Goal: Answer question/provide support: Share knowledge or assist other users

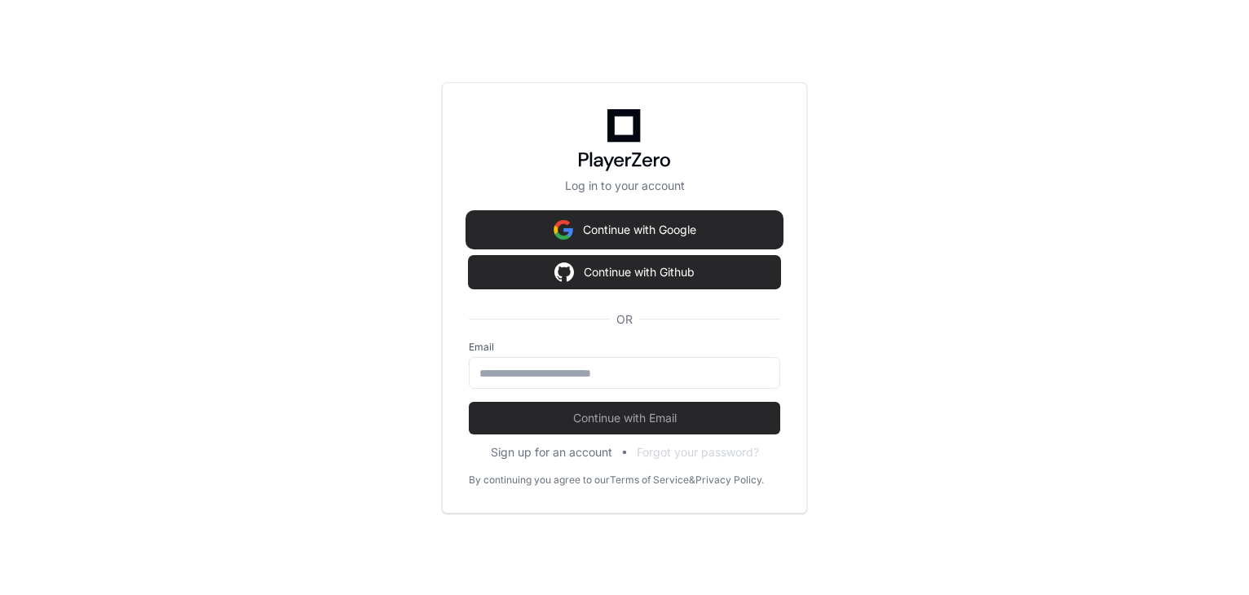
click at [633, 222] on button "Continue with Google" at bounding box center [625, 230] width 312 height 33
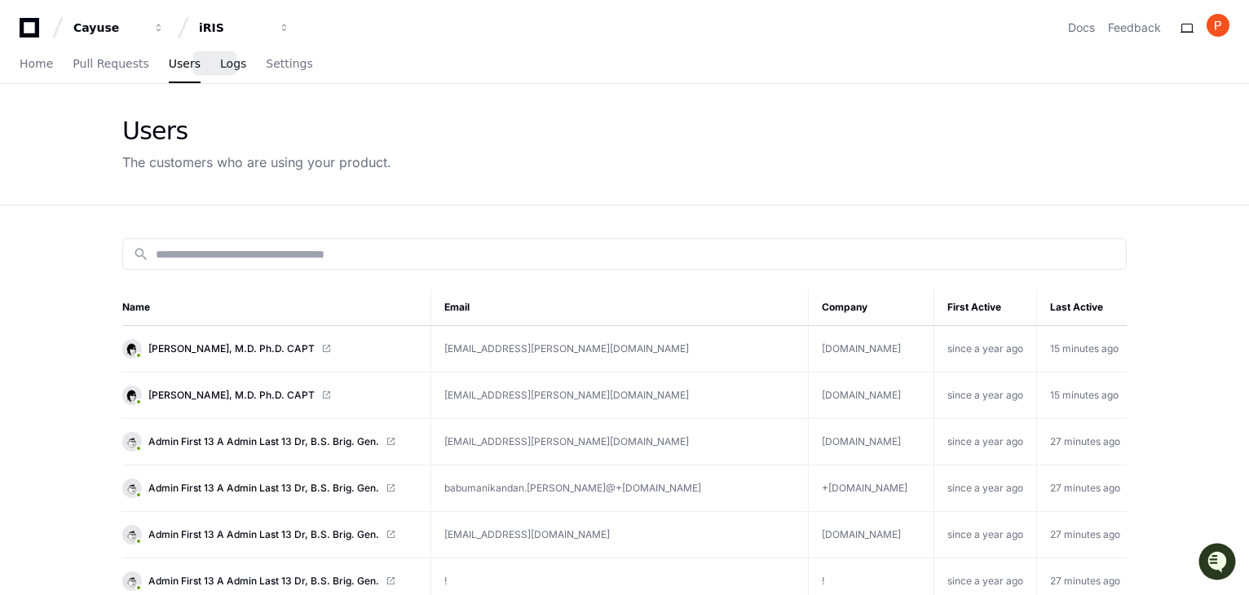
click at [223, 68] on span "Logs" at bounding box center [233, 64] width 26 height 10
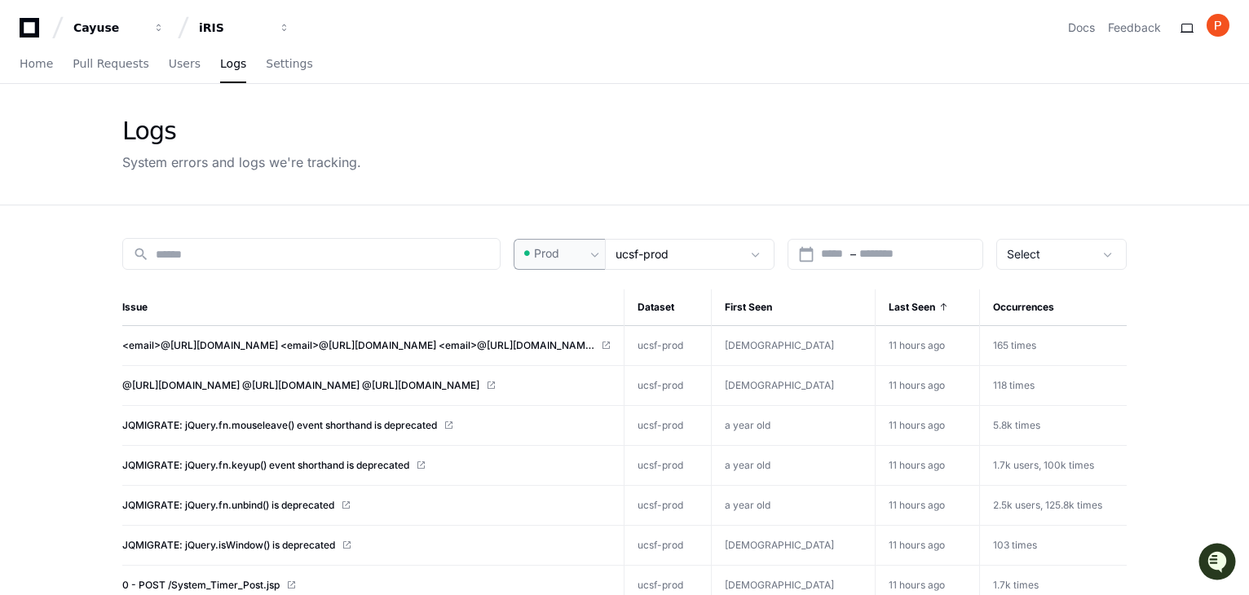
click at [593, 246] on span at bounding box center [595, 254] width 16 height 16
click at [568, 339] on span "Pre-Prod" at bounding box center [566, 338] width 48 height 16
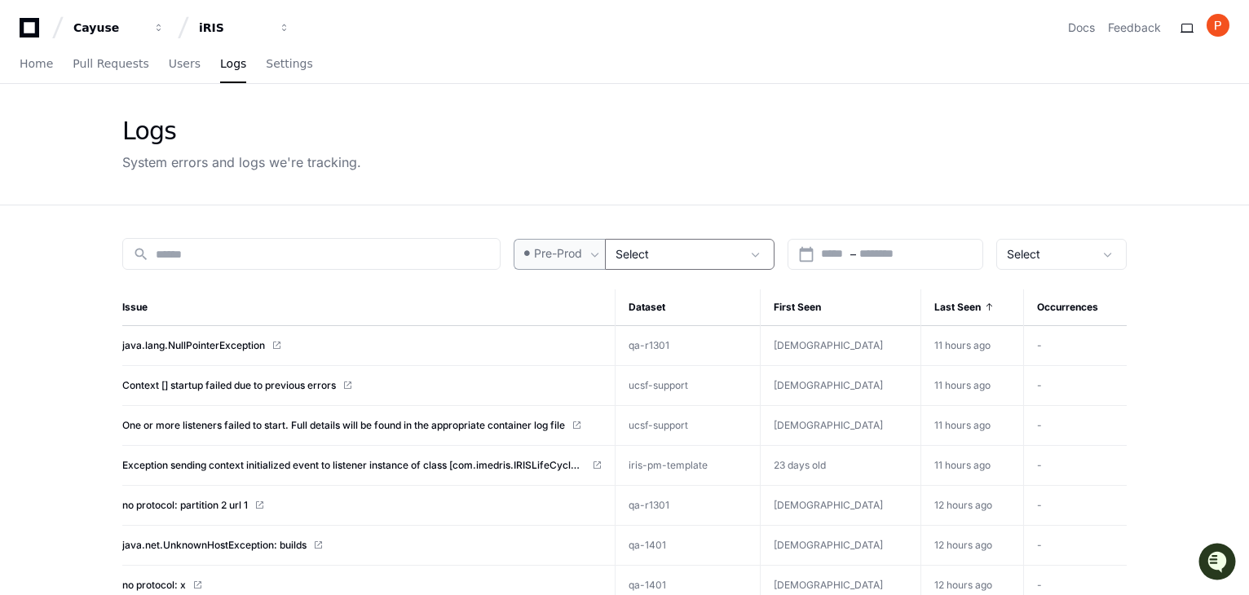
click at [674, 255] on div "Select" at bounding box center [679, 254] width 126 height 16
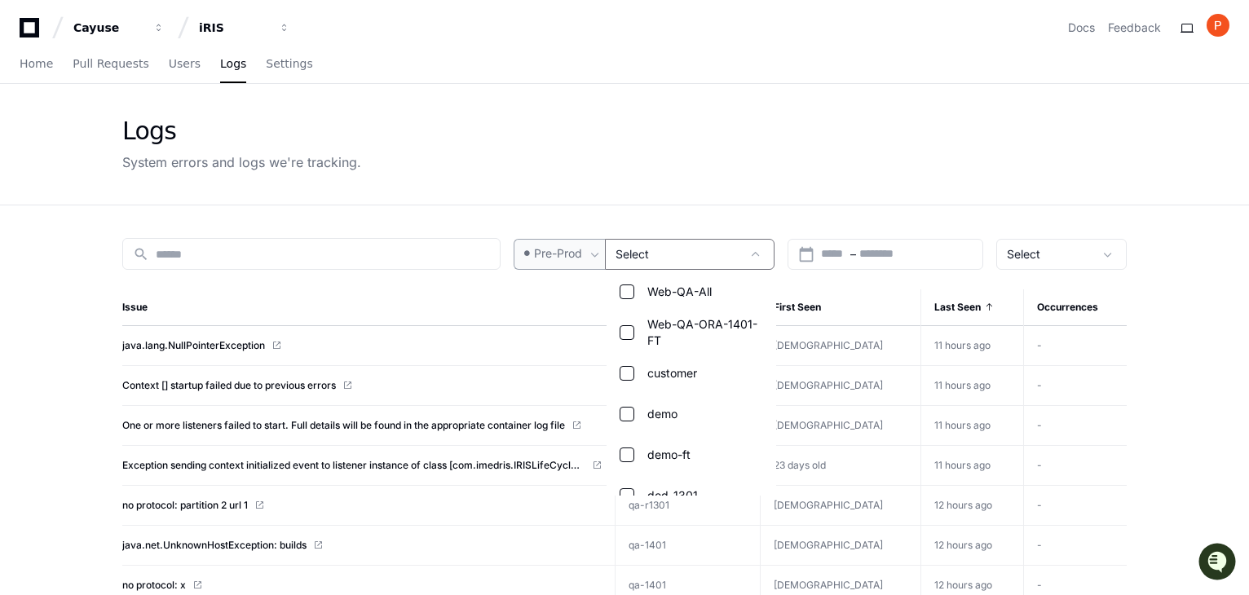
scroll to position [408, 0]
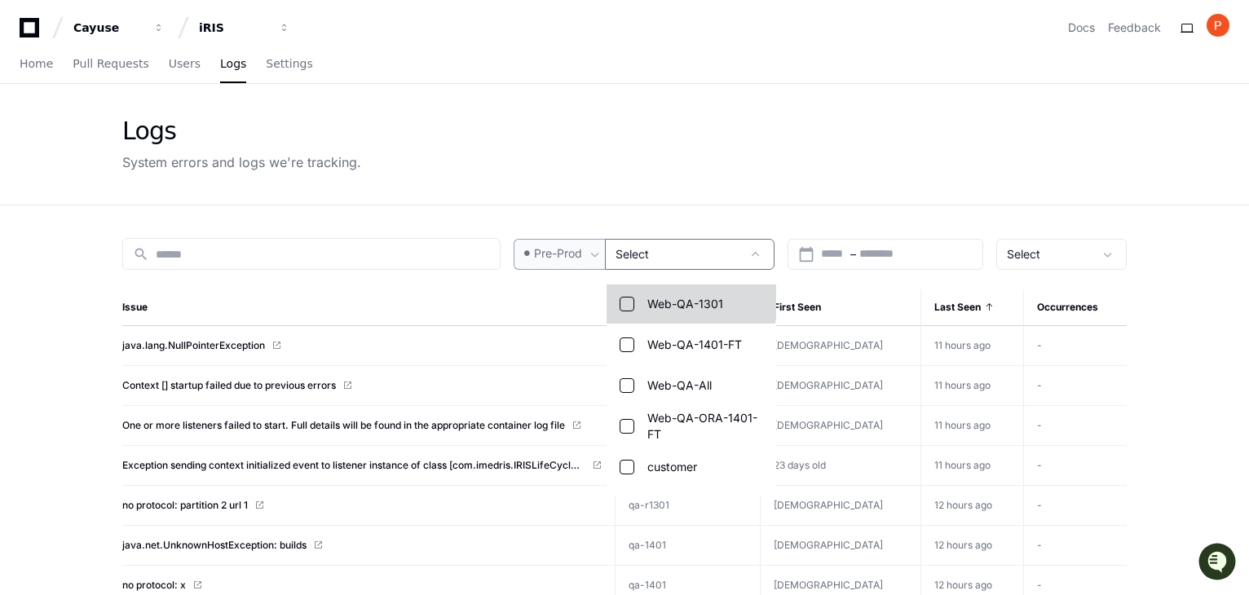
click at [691, 302] on span "Web-QA-1301" at bounding box center [686, 304] width 76 height 16
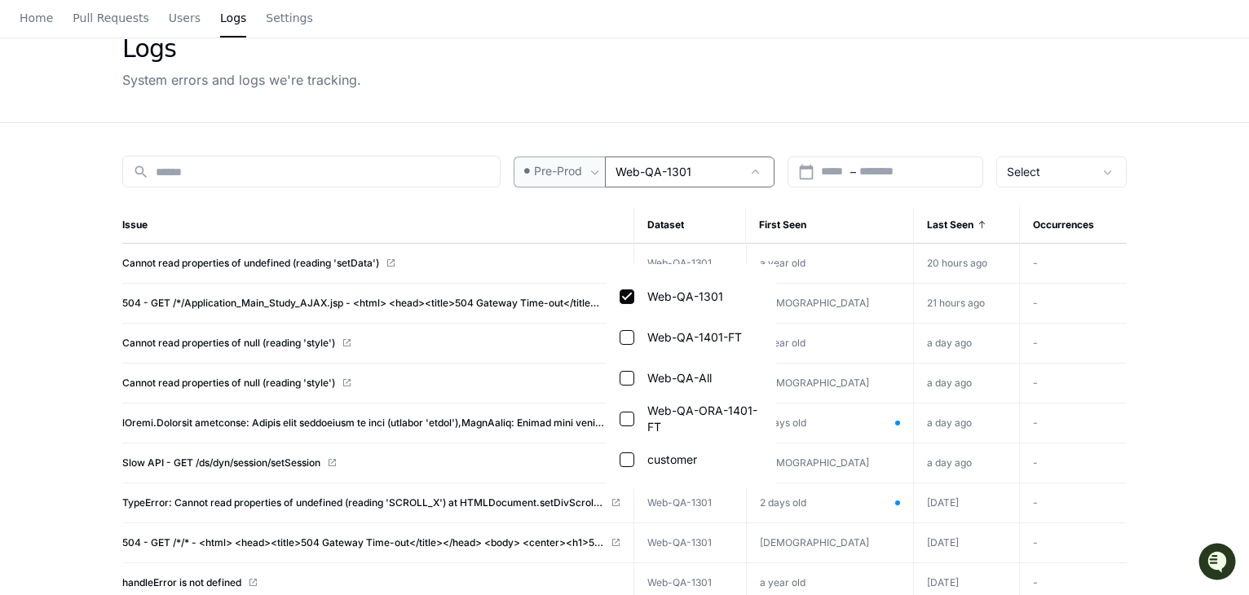
scroll to position [0, 0]
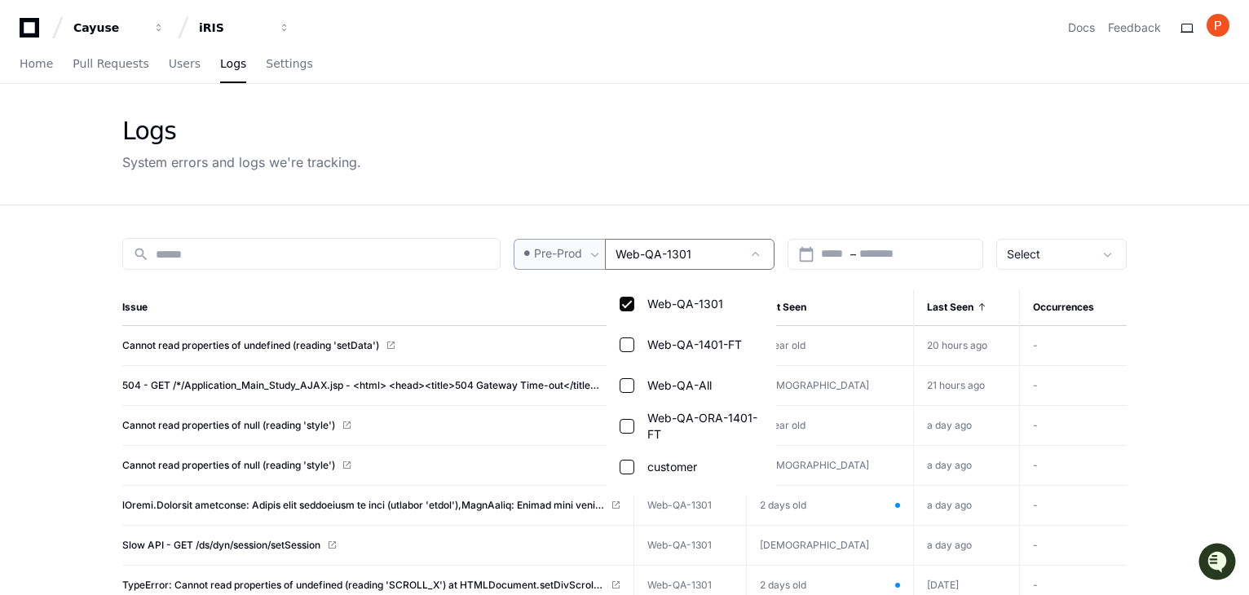
click at [175, 65] on div at bounding box center [624, 297] width 1249 height 595
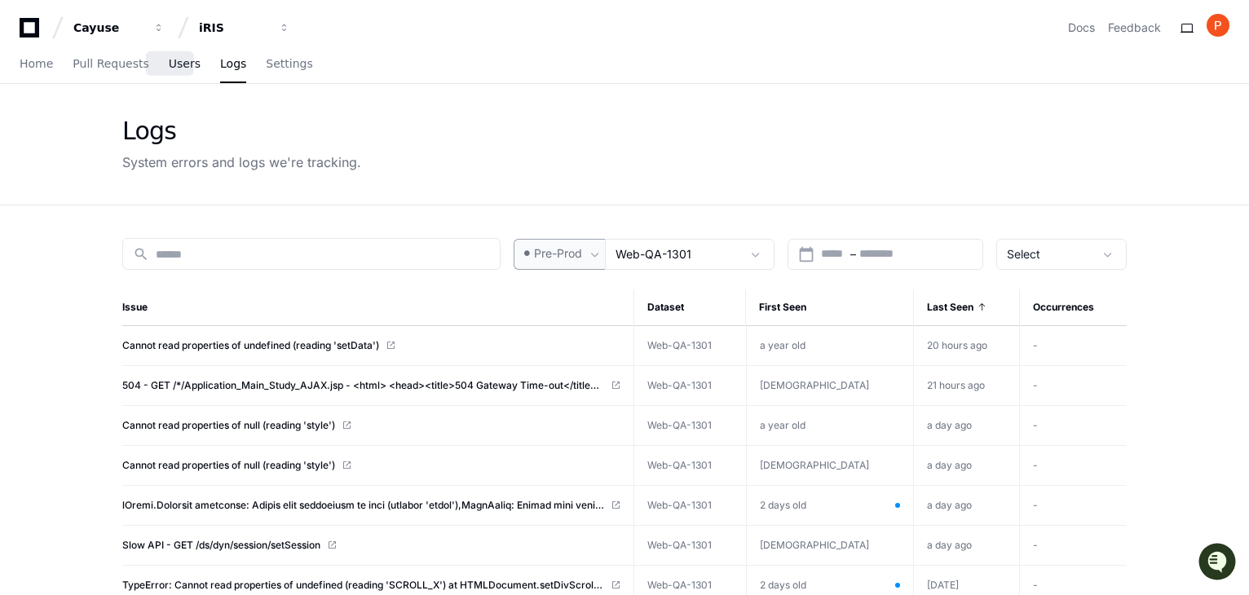
click at [171, 67] on span "Users" at bounding box center [185, 64] width 32 height 10
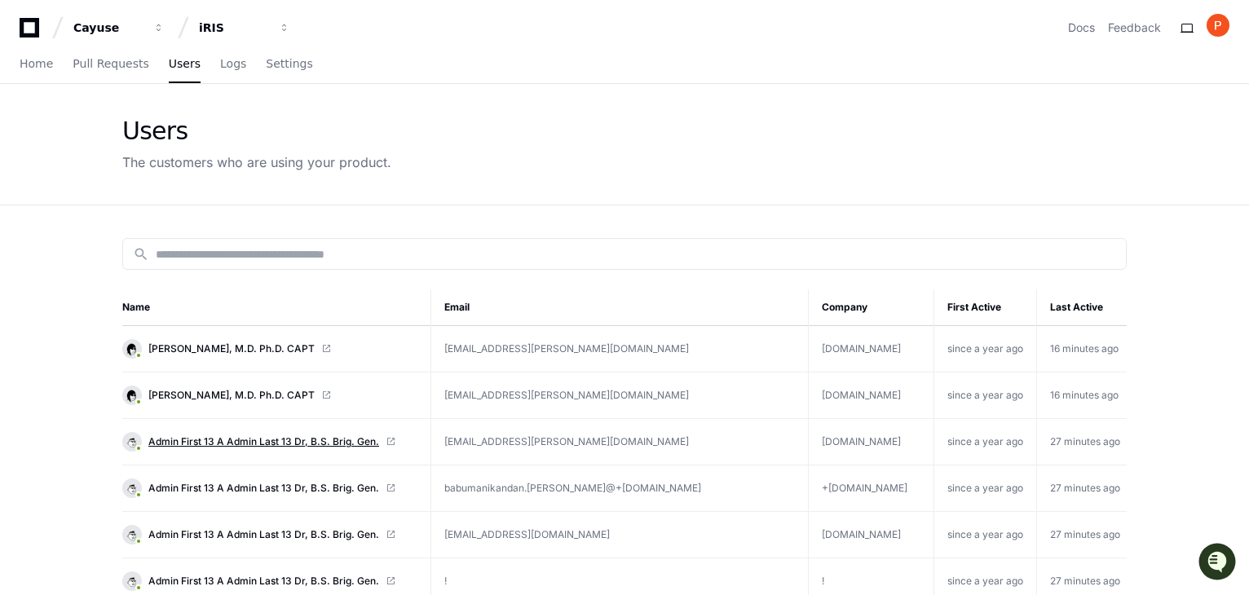
click at [314, 439] on span "Admin First 13 A Admin Last 13 Dr, B.S. Brig. Gen." at bounding box center [263, 442] width 231 height 13
click at [233, 345] on span "Ajit R Taiwade, M.D. Ph.D. CAPT" at bounding box center [231, 349] width 166 height 13
click at [324, 441] on span "Admin First 13 A Admin Last 13 Dr, B.S. Brig. Gen." at bounding box center [263, 442] width 231 height 13
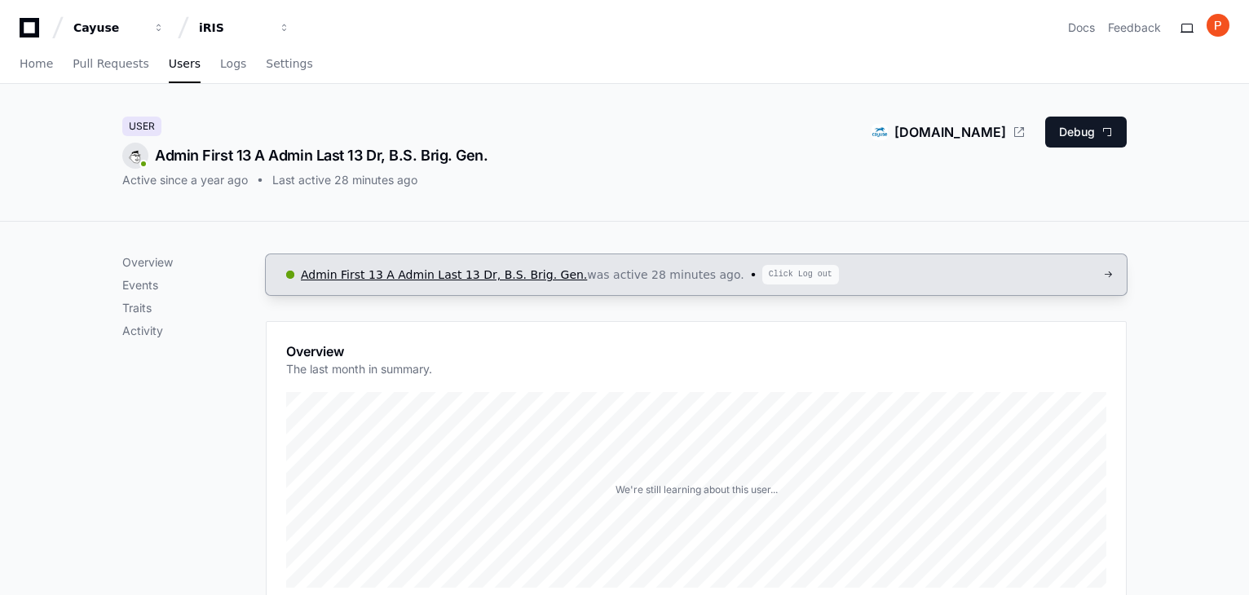
click at [346, 273] on span "Admin First 13 A Admin Last 13 Dr, B.S. Brig. Gen." at bounding box center [444, 274] width 286 height 13
click at [431, 272] on span "Ajit R Taiwade, M.D. Ph.D. CAPT" at bounding box center [398, 274] width 195 height 13
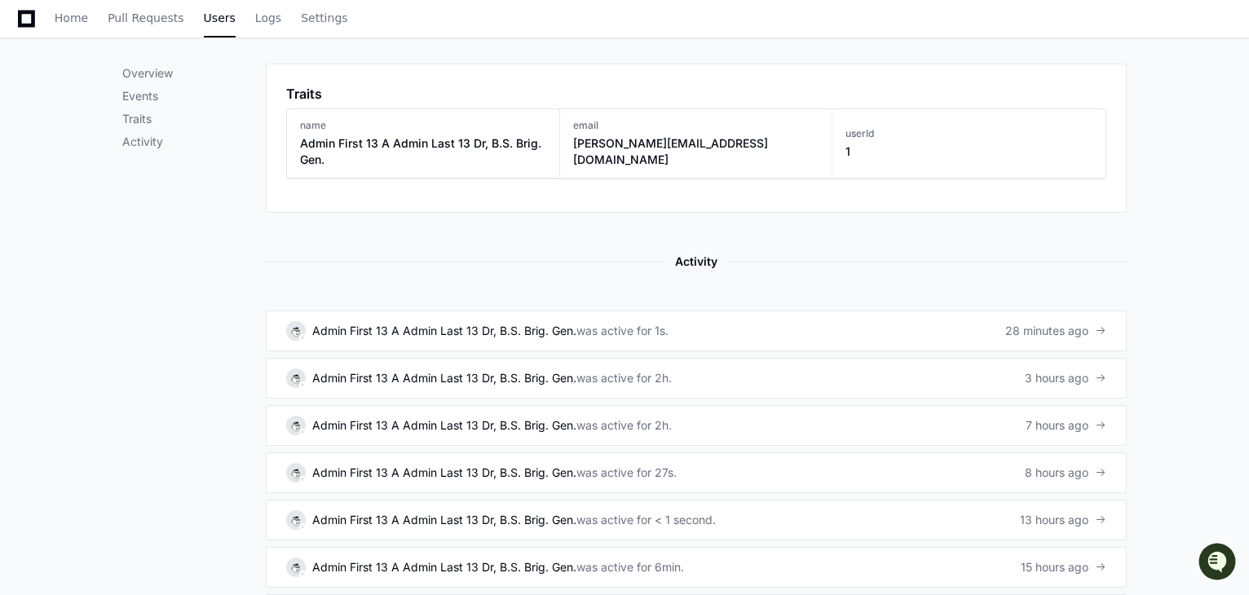
click at [69, 212] on div "Overview Events Traits Activity Admin First 13 A Admin Last 13 Dr, B.S. Brig. G…" at bounding box center [624, 160] width 1249 height 1345
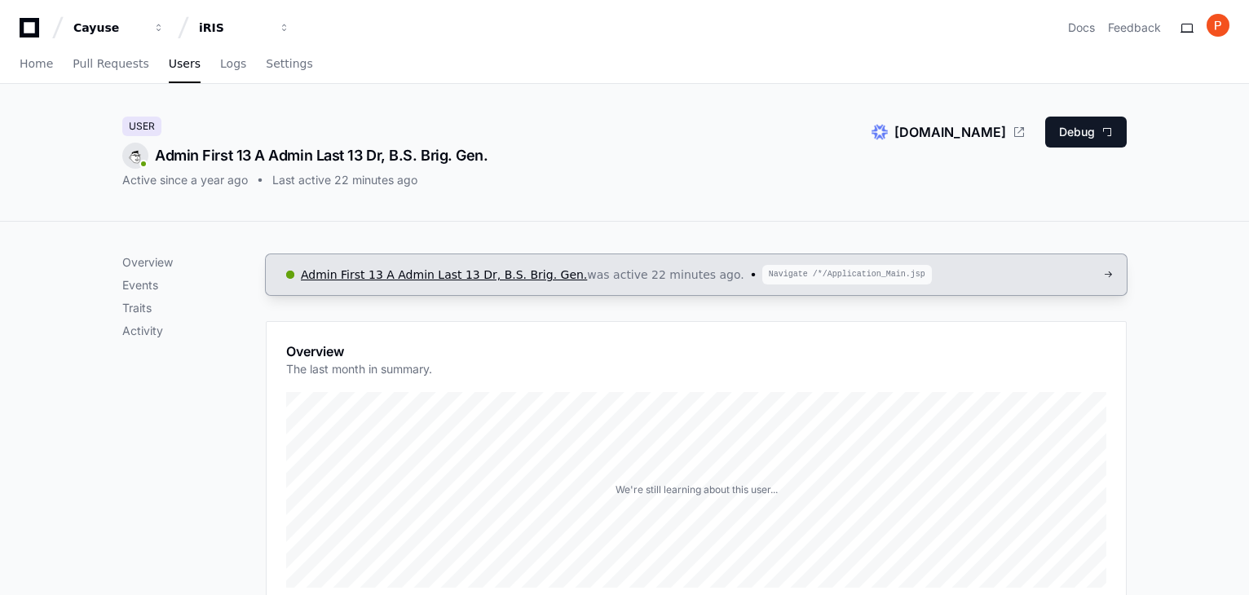
click at [351, 272] on span "Admin First 13 A Admin Last 13 Dr, B.S. Brig. Gen." at bounding box center [444, 274] width 286 height 13
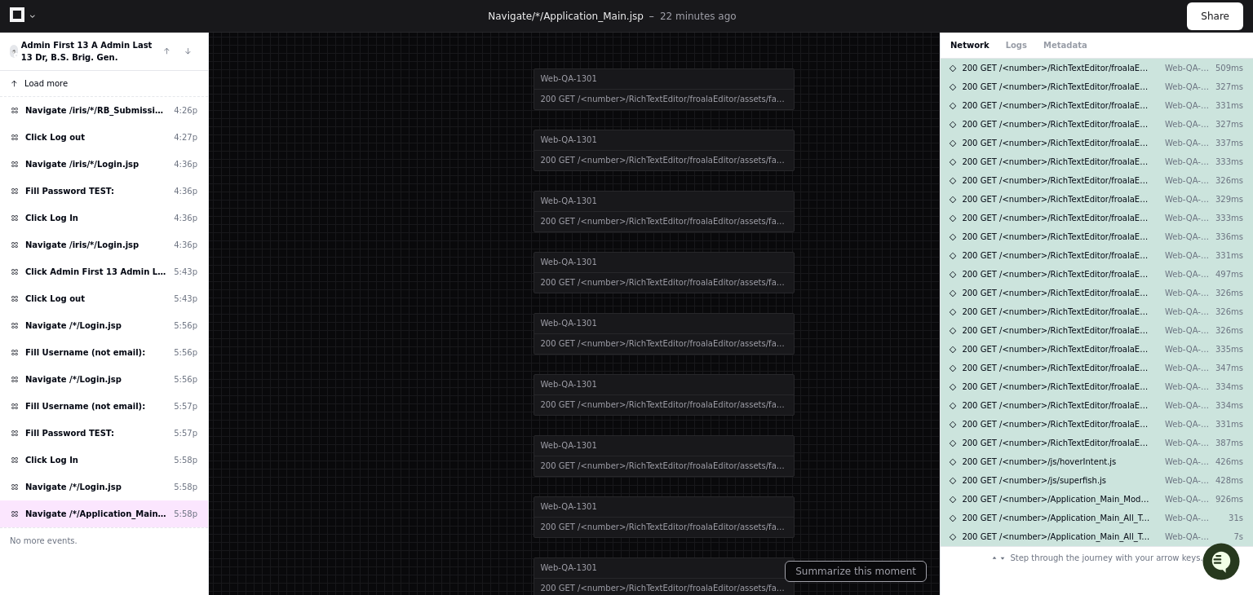
click at [35, 87] on span "Load more" at bounding box center [45, 83] width 43 height 12
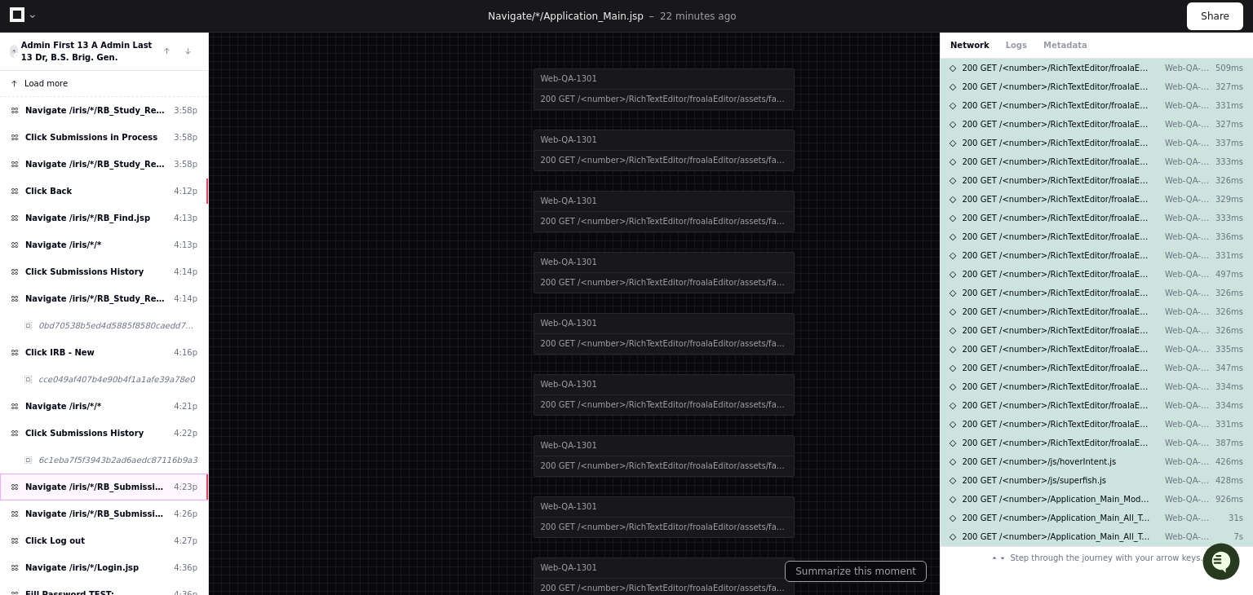
click at [84, 482] on span "Navigate /iris/*/RB_Submission_Item.jsp" at bounding box center [96, 487] width 142 height 12
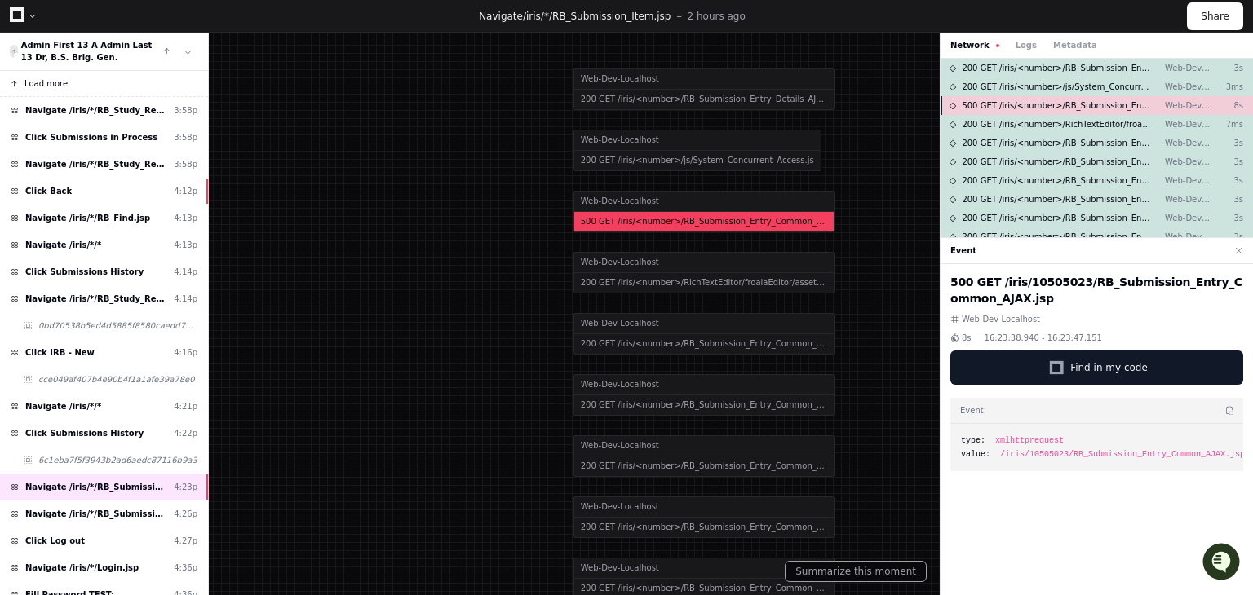
click at [1064, 106] on span "500 GET /iris/<number>/RB_Submission_Entry_Common_AJAX.jsp" at bounding box center [1057, 105] width 190 height 12
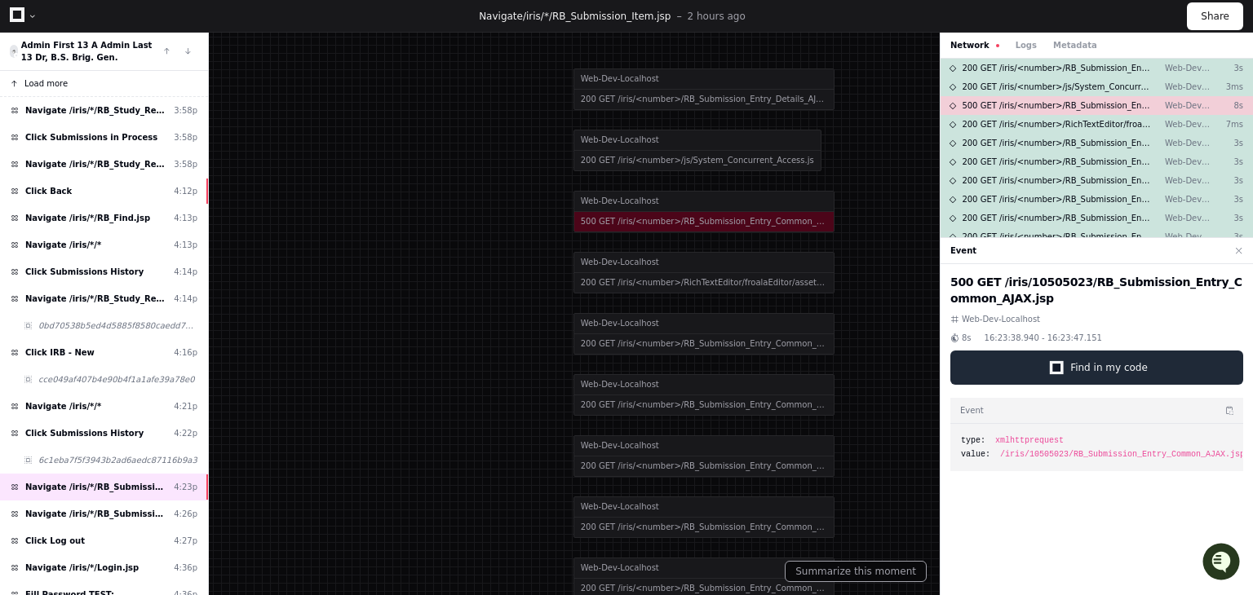
click at [1113, 372] on span "Find in my code" at bounding box center [1108, 367] width 77 height 13
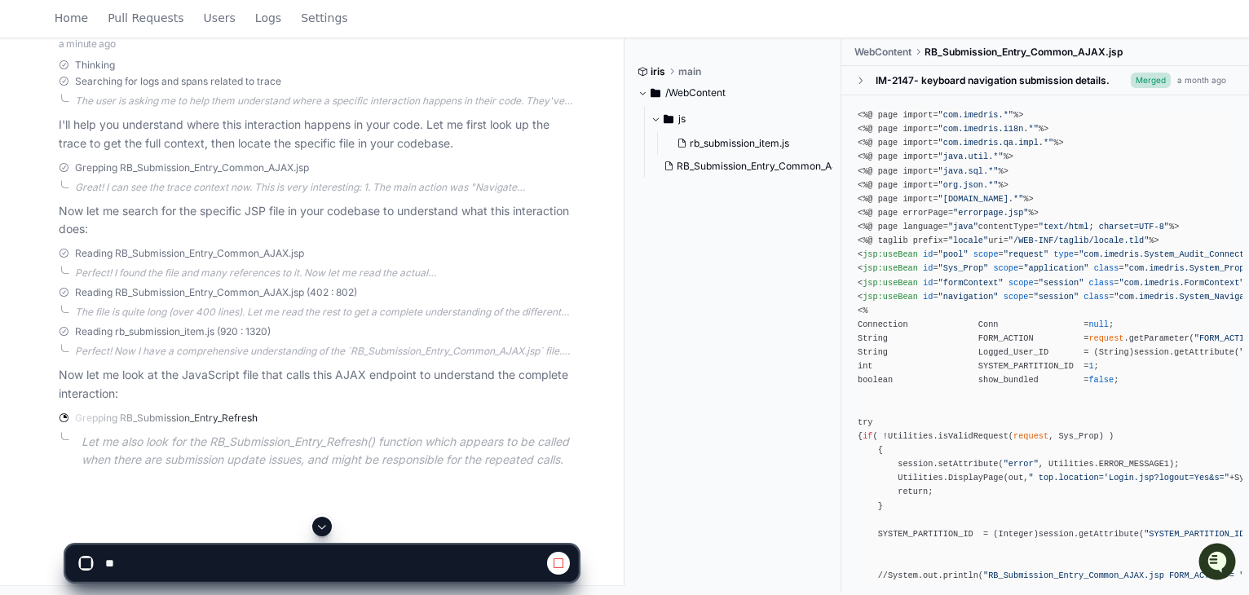
scroll to position [422, 0]
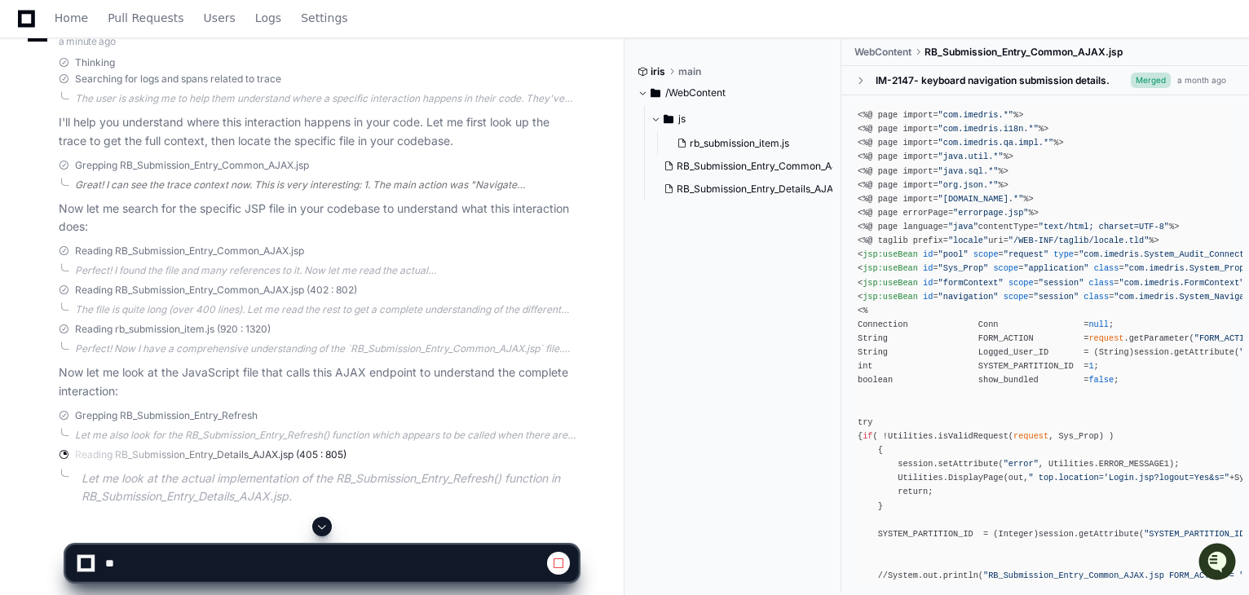
click at [480, 186] on div "Great! I can see the trace context now. This is very interesting: 1. The main a…" at bounding box center [326, 185] width 503 height 13
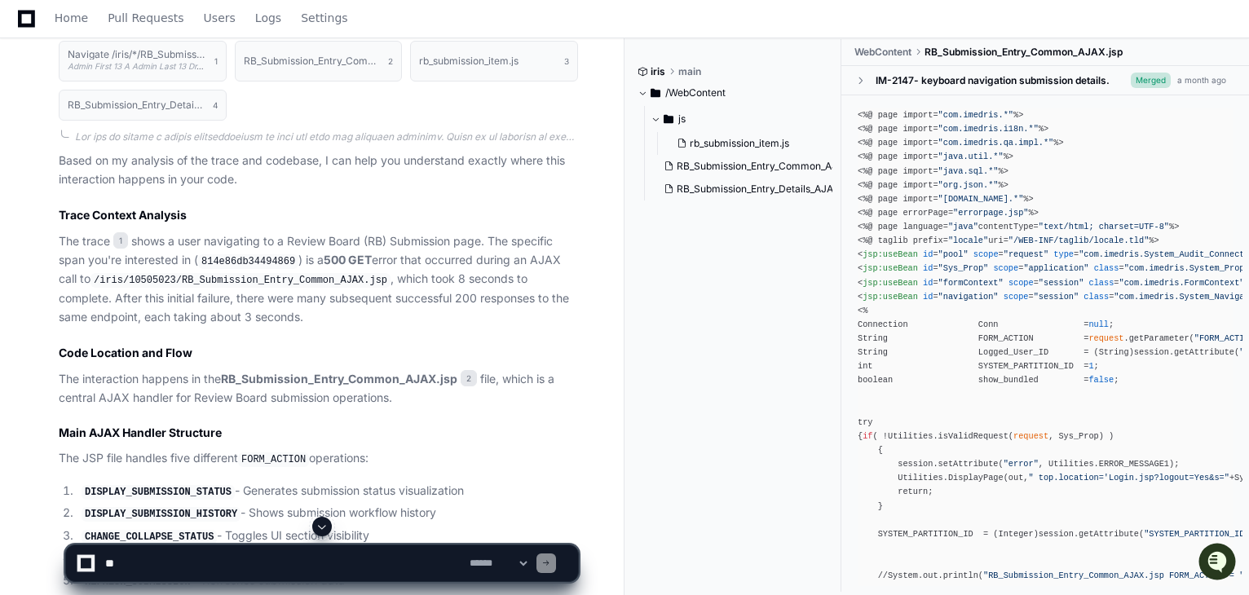
scroll to position [880, 0]
click at [468, 380] on span "2" at bounding box center [469, 377] width 16 height 16
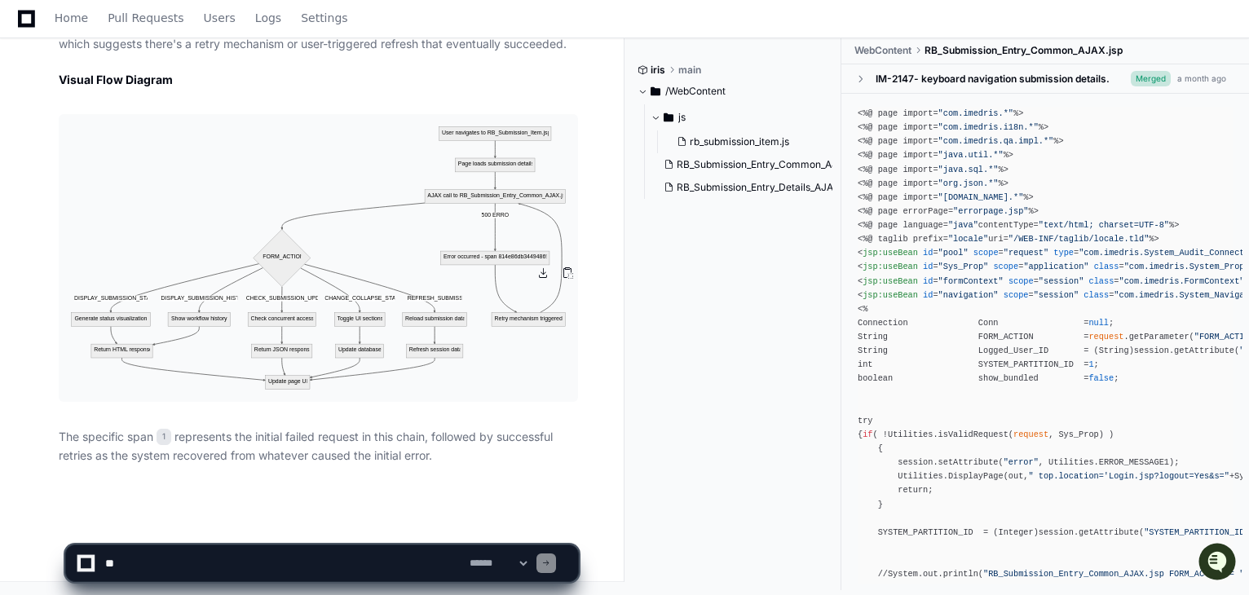
scroll to position [2038, 0]
click at [677, 484] on div "iris main /WebContent js rb_submission_item.js RB_Submission_Entry_Common_AJAX.…" at bounding box center [740, 314] width 204 height 553
